Goal: Find specific page/section: Find specific page/section

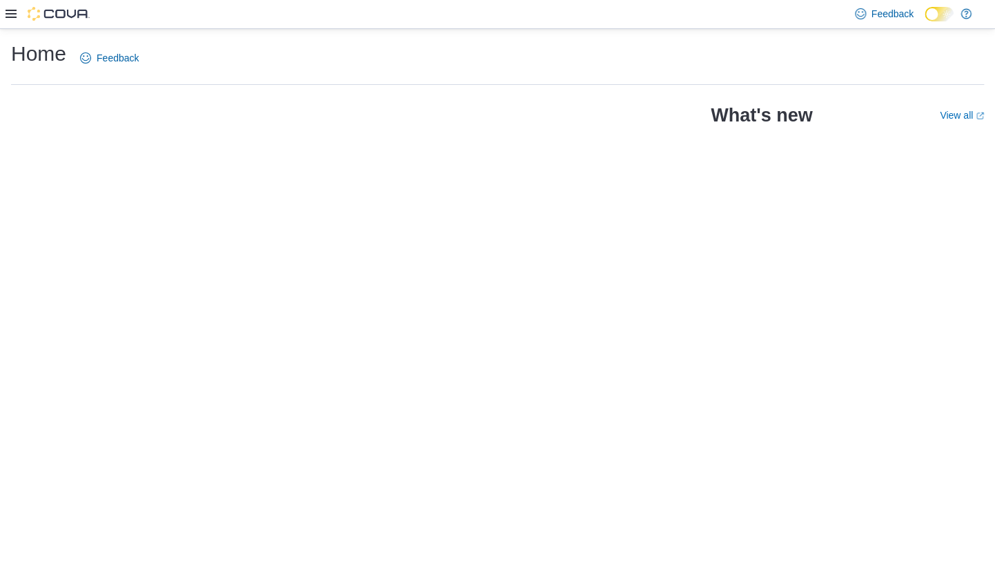
click at [13, 15] on icon at bounding box center [11, 13] width 11 height 11
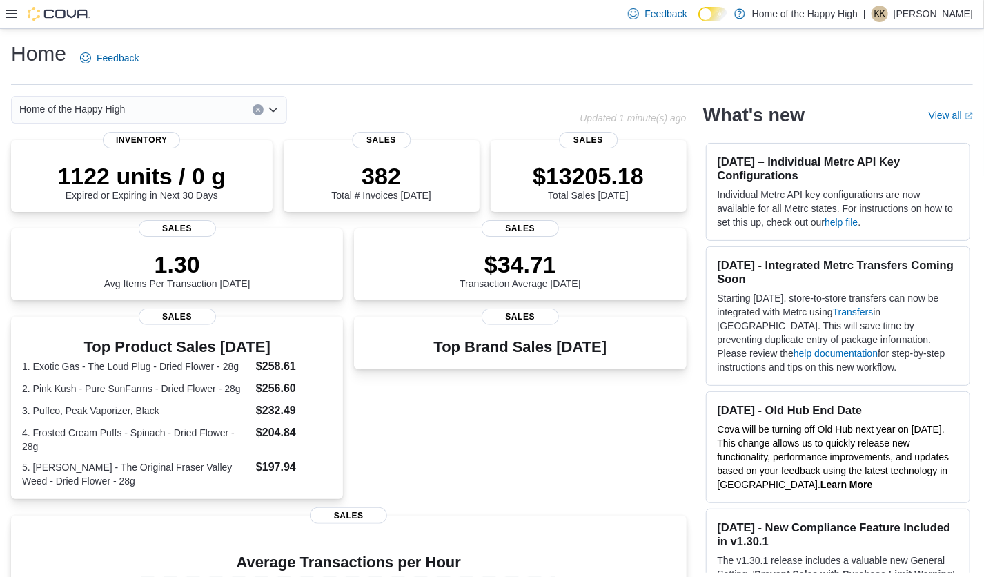
click at [14, 13] on icon at bounding box center [11, 13] width 11 height 11
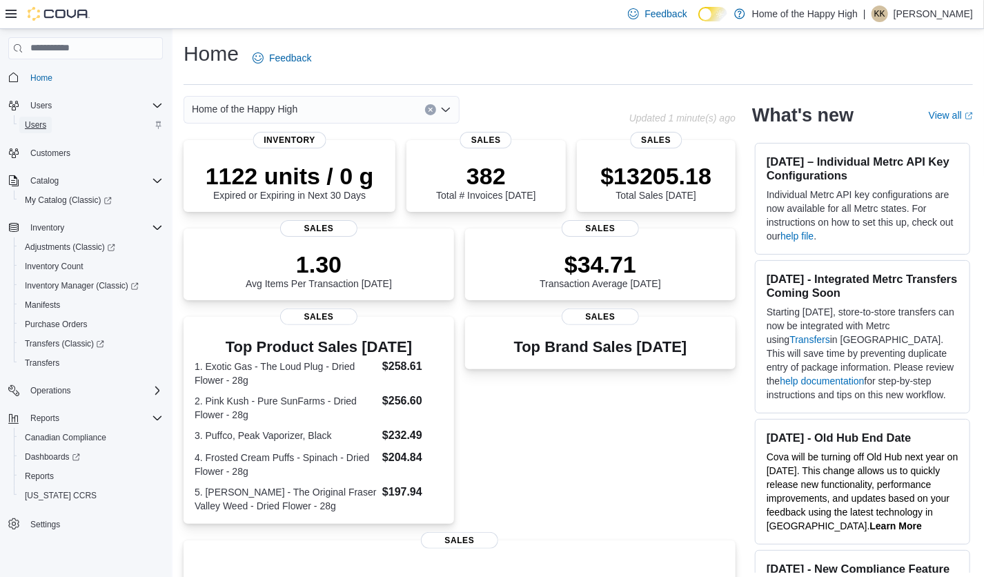
click at [39, 127] on span "Users" at bounding box center [35, 124] width 21 height 11
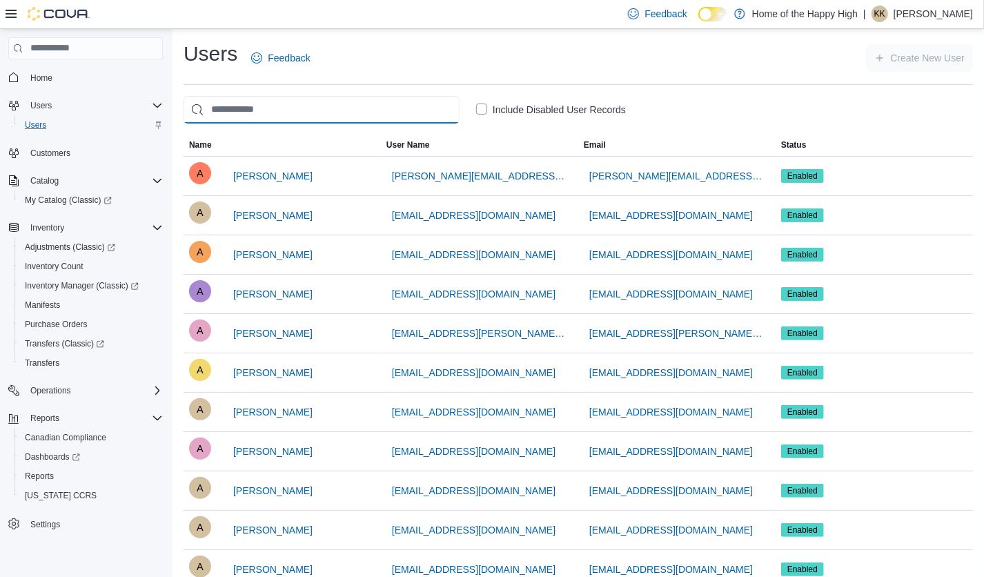
click at [326, 107] on input "search" at bounding box center [322, 110] width 276 height 28
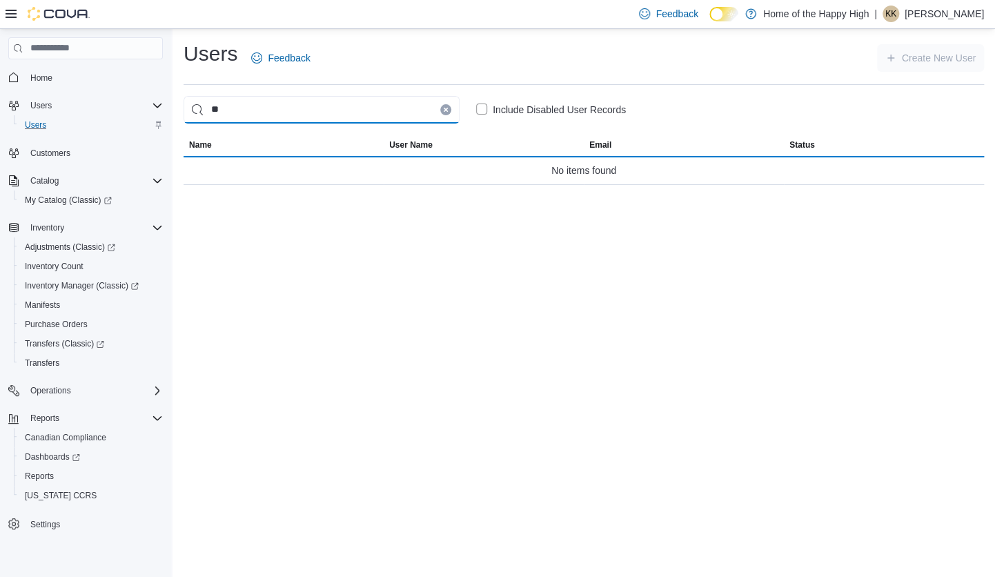
type input "*"
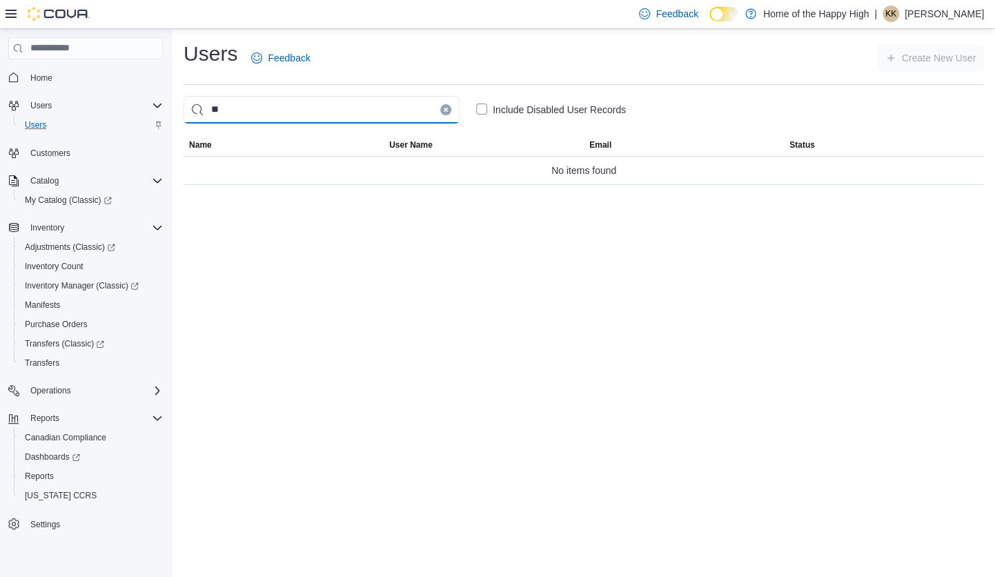
type input "*"
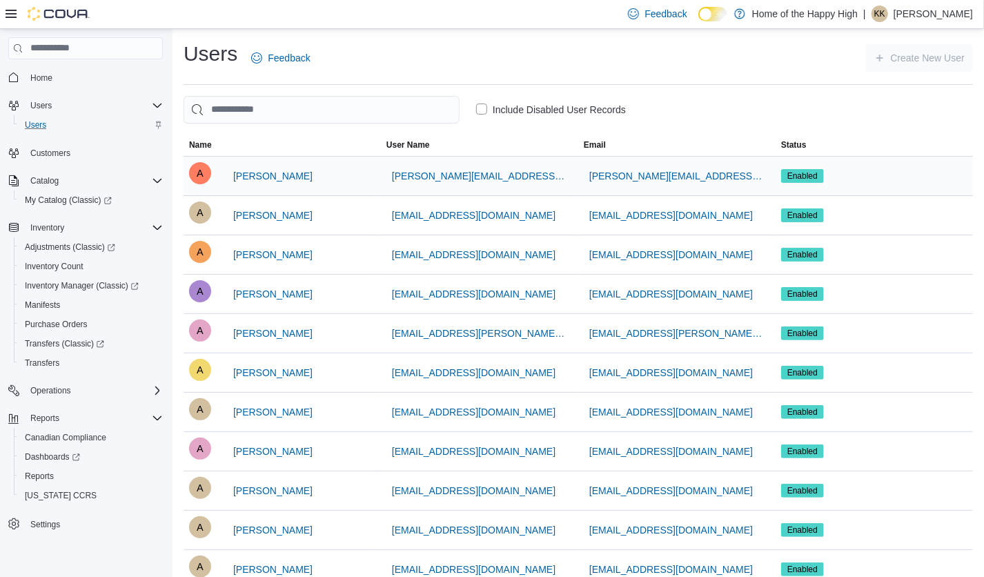
click at [343, 179] on div "A Arvinthan Anandan" at bounding box center [282, 176] width 186 height 28
click at [248, 102] on input "search" at bounding box center [322, 110] width 276 height 28
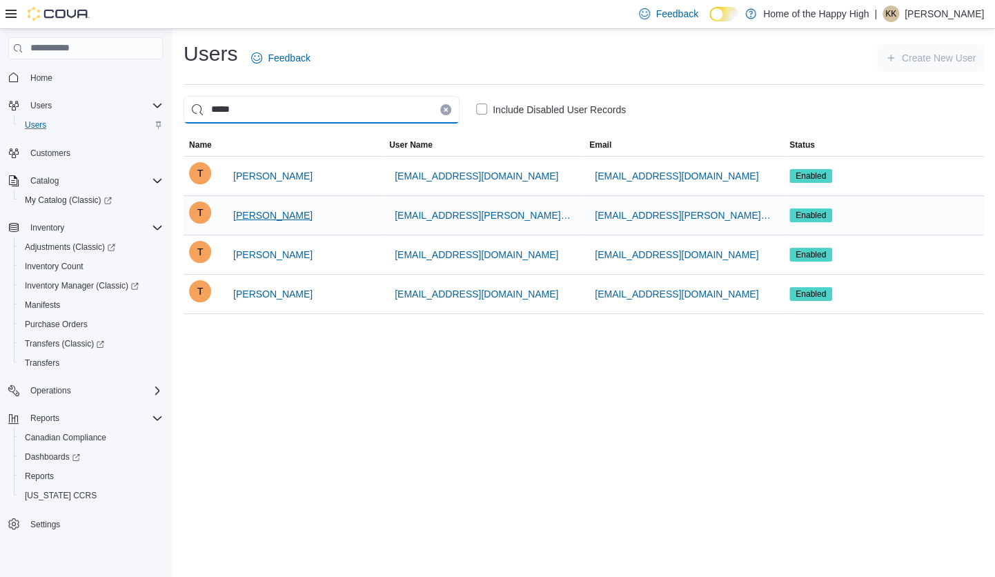
type input "*****"
click at [280, 217] on span "Tristan Murray" at bounding box center [272, 215] width 79 height 14
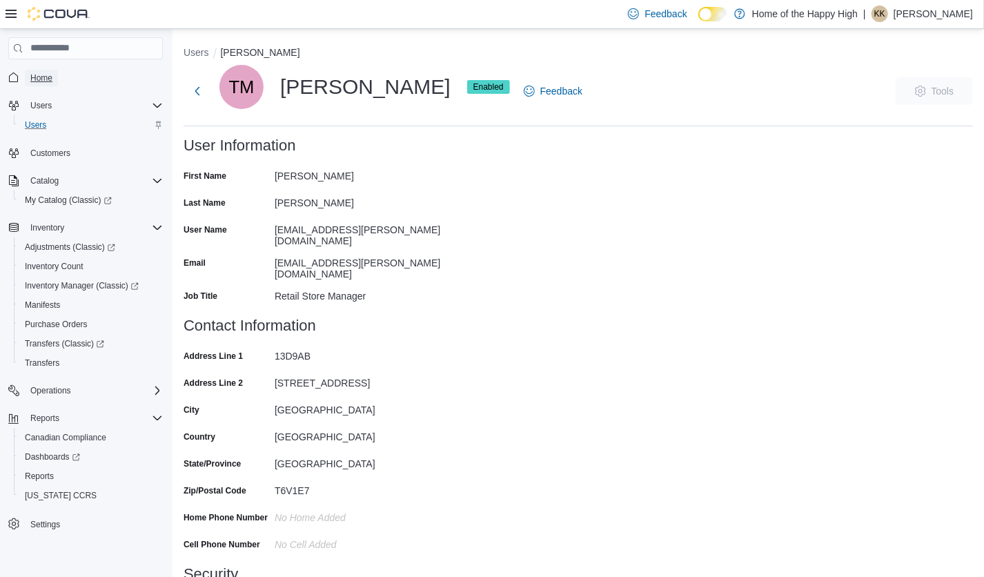
click at [30, 81] on span "Home" at bounding box center [41, 77] width 22 height 11
